Goal: Find contact information: Find contact information

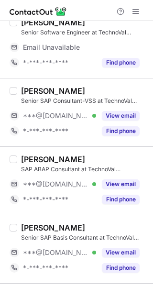
scroll to position [238, 0]
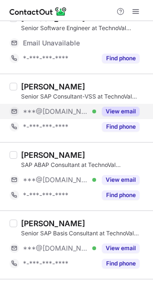
drag, startPoint x: 127, startPoint y: 113, endPoint x: 13, endPoint y: 113, distance: 114.0
click at [125, 113] on button "View email" at bounding box center [121, 112] width 38 height 10
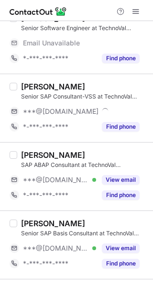
click at [34, 87] on div "[PERSON_NAME]" at bounding box center [53, 87] width 64 height 10
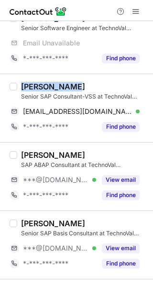
click at [34, 87] on div "[PERSON_NAME]" at bounding box center [53, 87] width 64 height 10
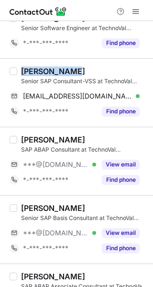
copy div "[PERSON_NAME]"
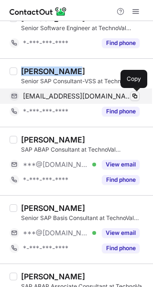
click at [135, 94] on span at bounding box center [135, 96] width 8 height 8
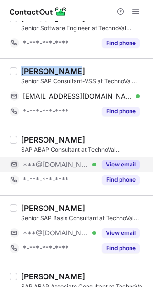
click at [113, 165] on button "View email" at bounding box center [121, 165] width 38 height 10
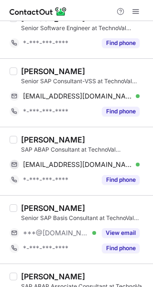
click at [27, 137] on div "[PERSON_NAME]" at bounding box center [53, 140] width 64 height 10
copy div "[DEMOGRAPHIC_DATA]"
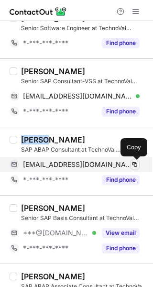
click at [136, 160] on button at bounding box center [135, 165] width 10 height 10
click at [138, 161] on button at bounding box center [135, 165] width 10 height 10
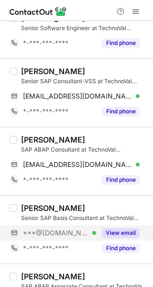
click at [117, 240] on div "View email" at bounding box center [118, 233] width 44 height 15
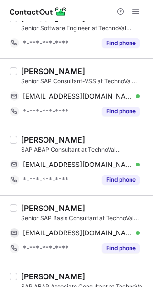
click at [35, 207] on div "[PERSON_NAME]" at bounding box center [53, 209] width 64 height 10
copy div "[PERSON_NAME]"
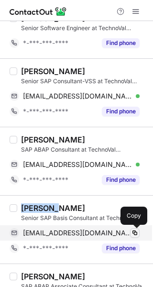
click at [131, 229] on button at bounding box center [135, 233] width 10 height 10
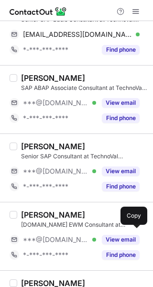
scroll to position [393, 0]
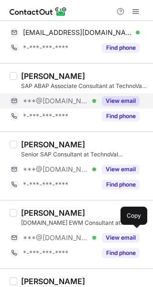
click at [114, 98] on button "View email" at bounding box center [121, 101] width 38 height 10
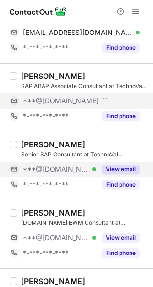
click at [124, 166] on button "View email" at bounding box center [121, 170] width 38 height 10
click at [32, 71] on div "[PERSON_NAME] Associate Consultant at TechnoVal Information Systems ***@[DOMAIN…" at bounding box center [76, 97] width 153 height 68
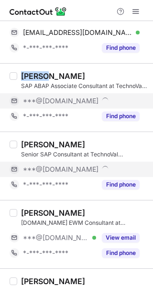
click at [32, 71] on div "[PERSON_NAME] Associate Consultant at TechnoVal Information Systems ***@[DOMAIN…" at bounding box center [76, 97] width 153 height 68
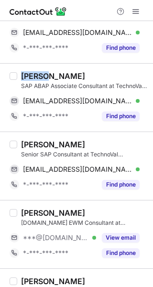
copy div "[PERSON_NAME]"
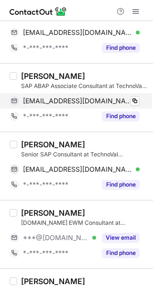
click at [129, 96] on div "[EMAIL_ADDRESS][DOMAIN_NAME] Verified Copy" at bounding box center [75, 100] width 130 height 15
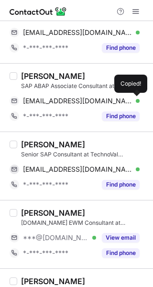
drag, startPoint x: 129, startPoint y: 96, endPoint x: 152, endPoint y: 96, distance: 23.0
click at [130, 96] on div "[EMAIL_ADDRESS][DOMAIN_NAME] Verified Copied!" at bounding box center [75, 100] width 130 height 15
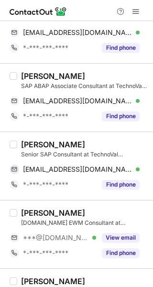
click at [25, 146] on div "[PERSON_NAME]" at bounding box center [53, 145] width 64 height 10
copy div "Sarim"
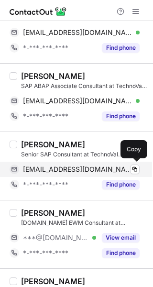
click at [132, 164] on div "[EMAIL_ADDRESS][DOMAIN_NAME] Verified Copy" at bounding box center [75, 169] width 130 height 15
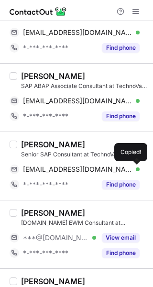
drag, startPoint x: 132, startPoint y: 164, endPoint x: 147, endPoint y: 159, distance: 16.5
click at [132, 165] on div "[EMAIL_ADDRESS][DOMAIN_NAME] Verified Copied!" at bounding box center [75, 169] width 130 height 15
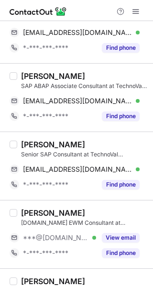
click at [26, 211] on div "[PERSON_NAME]" at bounding box center [53, 213] width 64 height 10
copy div "Venkatesh"
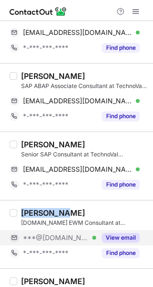
click at [117, 240] on button "View email" at bounding box center [121, 238] width 38 height 10
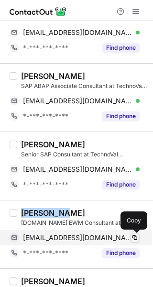
click at [138, 235] on span at bounding box center [135, 238] width 8 height 8
drag, startPoint x: 138, startPoint y: 235, endPoint x: 152, endPoint y: 225, distance: 17.3
click at [140, 235] on div "[EMAIL_ADDRESS][DOMAIN_NAME] Verified Copied!" at bounding box center [75, 237] width 130 height 15
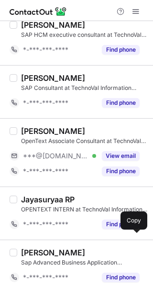
scroll to position [680, 0]
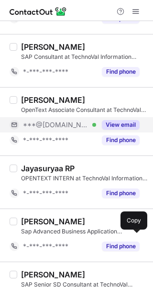
drag, startPoint x: 129, startPoint y: 124, endPoint x: 108, endPoint y: 119, distance: 21.6
click at [127, 124] on button "View email" at bounding box center [121, 125] width 38 height 10
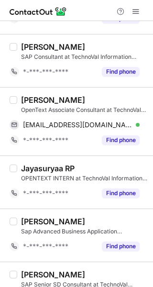
click at [62, 101] on div "[PERSON_NAME]" at bounding box center [53, 100] width 64 height 10
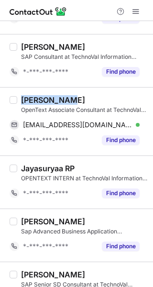
click at [62, 101] on div "[PERSON_NAME]" at bounding box center [53, 100] width 64 height 10
copy div "[PERSON_NAME]"
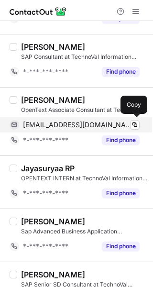
click at [131, 130] on div "[EMAIL_ADDRESS][DOMAIN_NAME] Verified Copy" at bounding box center [75, 124] width 130 height 15
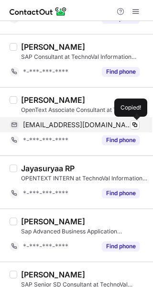
click at [131, 130] on div "[EMAIL_ADDRESS][DOMAIN_NAME] Verified Copied!" at bounding box center [75, 124] width 130 height 15
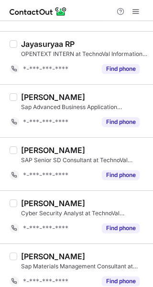
scroll to position [815, 0]
